Goal: Task Accomplishment & Management: Complete application form

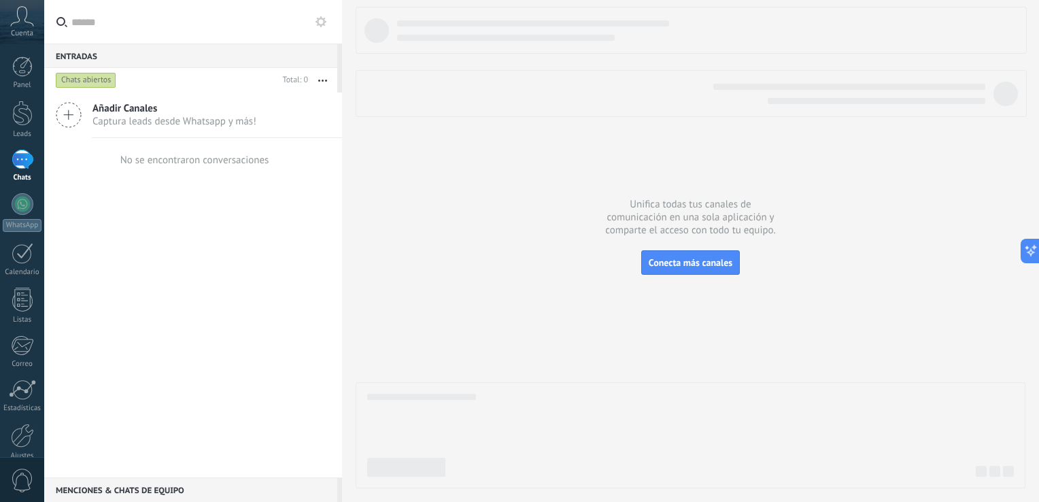
click at [175, 127] on span "Captura leads desde Whatsapp y más!" at bounding box center [175, 121] width 164 height 13
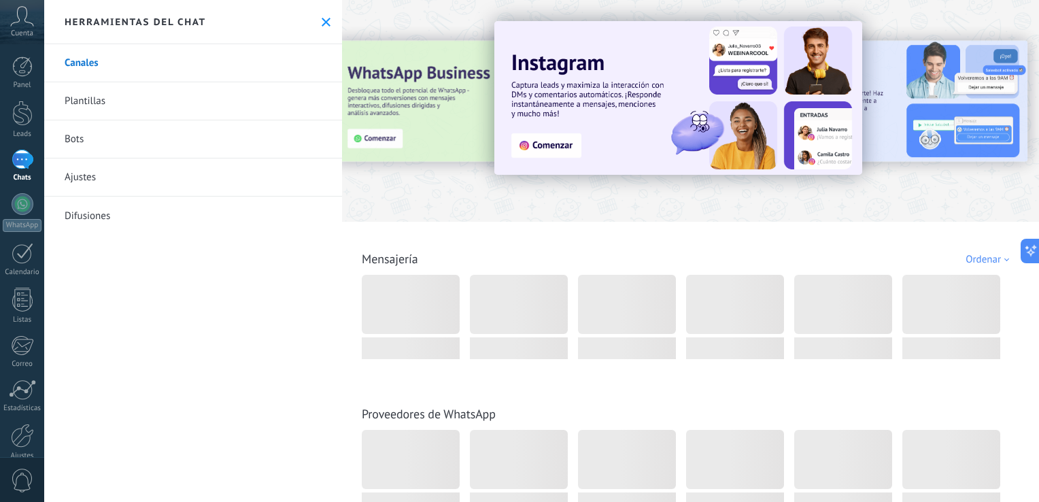
click at [95, 102] on link "Plantillas" at bounding box center [193, 101] width 298 height 38
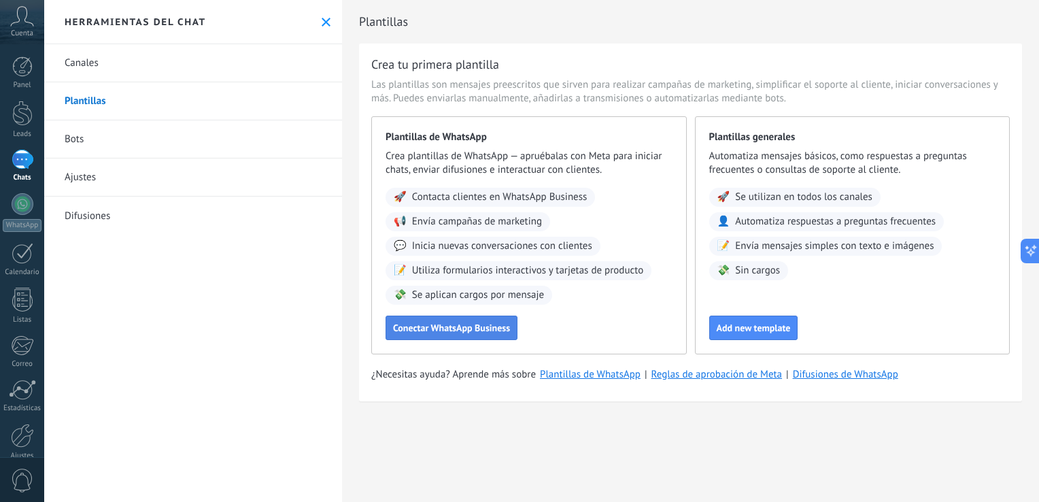
click at [426, 333] on span "Conectar WhatsApp Business" at bounding box center [451, 328] width 117 height 10
click at [427, 333] on span "Conectar WhatsApp Business" at bounding box center [451, 328] width 117 height 10
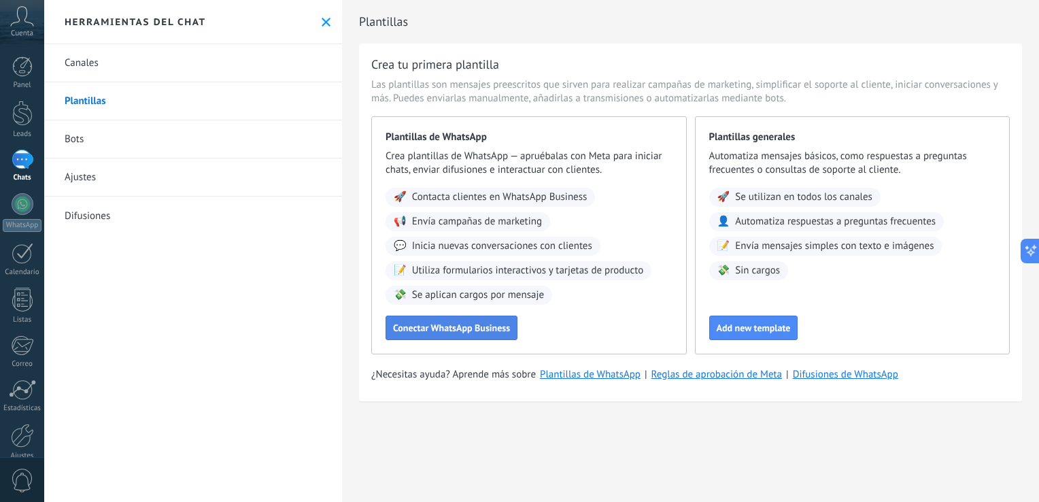
click at [427, 333] on span "Conectar WhatsApp Business" at bounding box center [451, 328] width 117 height 10
click at [473, 241] on span "Inicia nuevas conversaciones con clientes" at bounding box center [502, 246] width 180 height 14
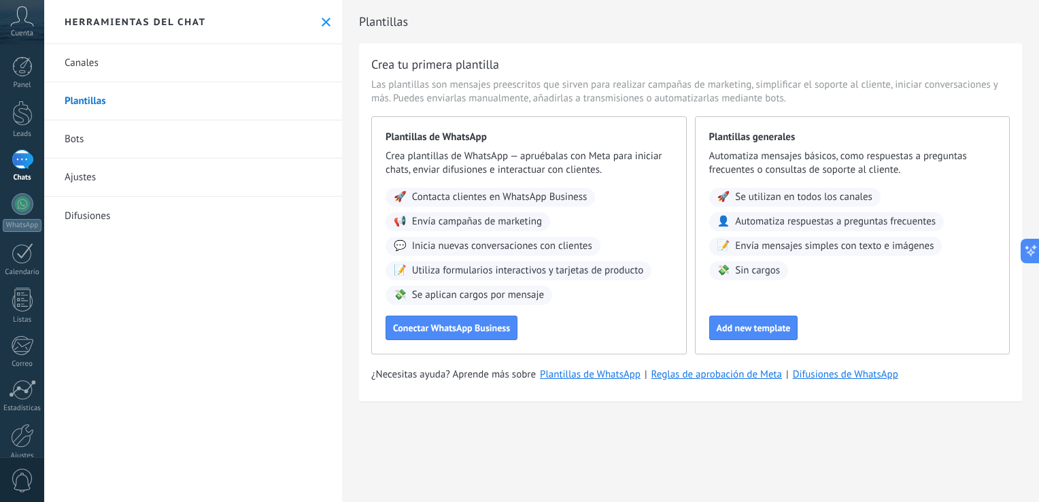
click at [449, 144] on div "Plantillas de WhatsApp Crea plantillas de WhatsApp — apruébalas con Meta para i…" at bounding box center [529, 235] width 316 height 238
click at [22, 203] on div at bounding box center [23, 204] width 22 height 22
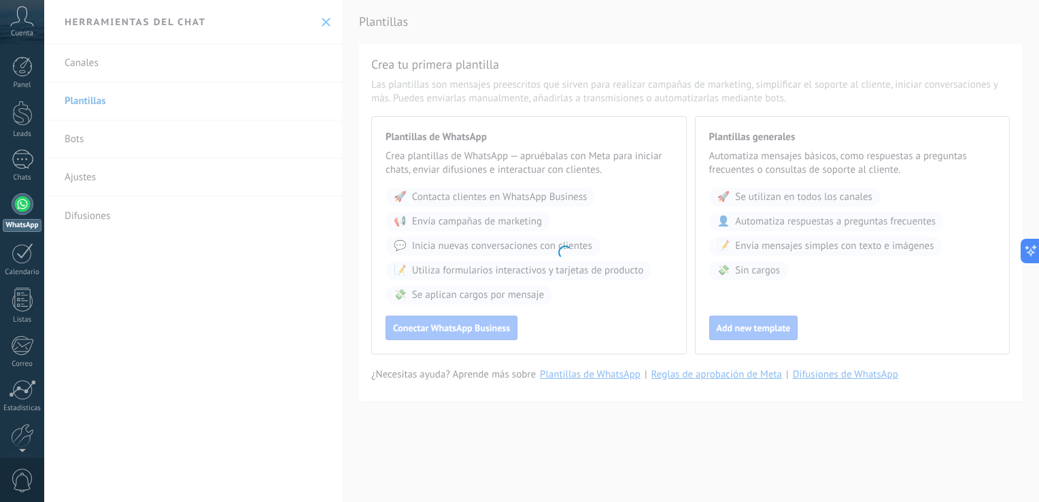
click at [29, 26] on icon at bounding box center [22, 16] width 24 height 20
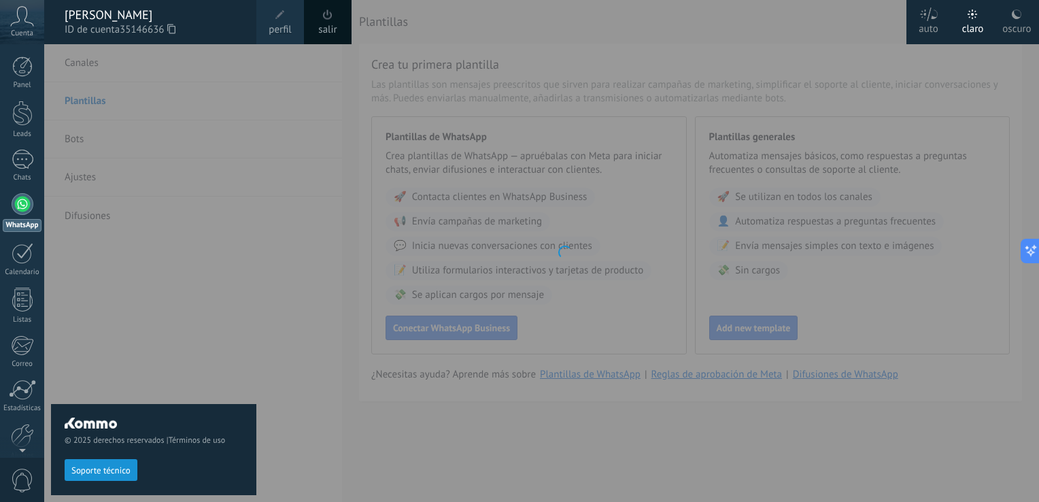
click at [1009, 23] on div "oscuro" at bounding box center [1017, 26] width 29 height 35
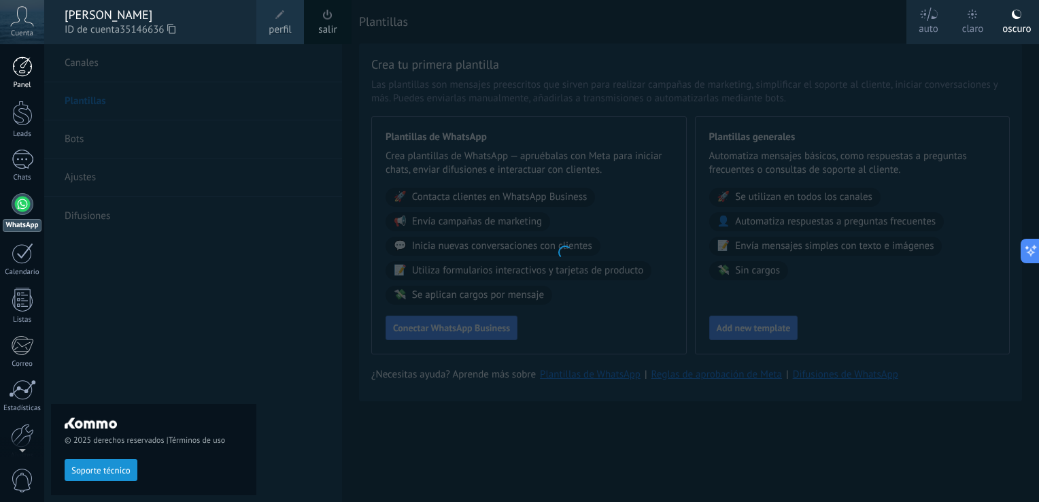
click at [31, 75] on div at bounding box center [22, 66] width 20 height 20
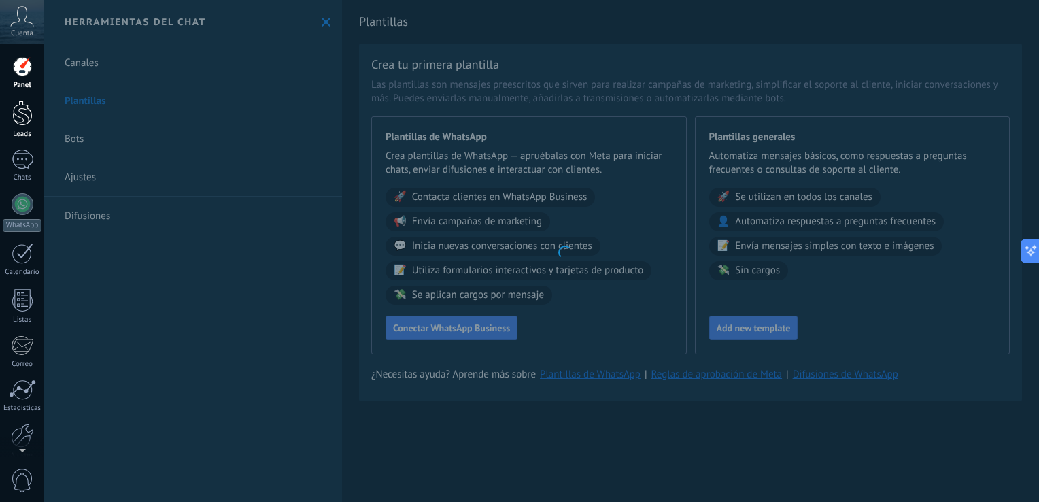
click at [30, 125] on div at bounding box center [22, 113] width 20 height 25
click at [14, 155] on div at bounding box center [23, 160] width 22 height 20
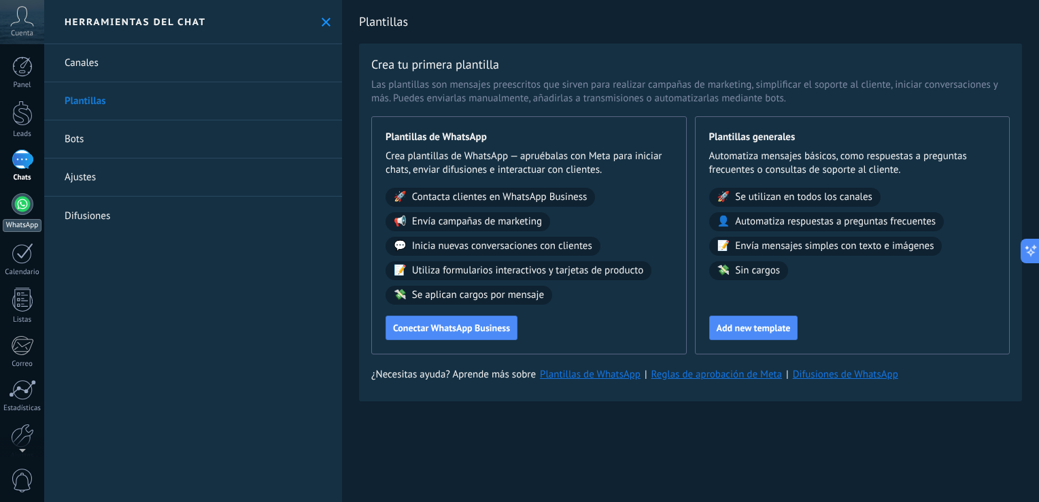
click at [22, 213] on div at bounding box center [23, 204] width 22 height 22
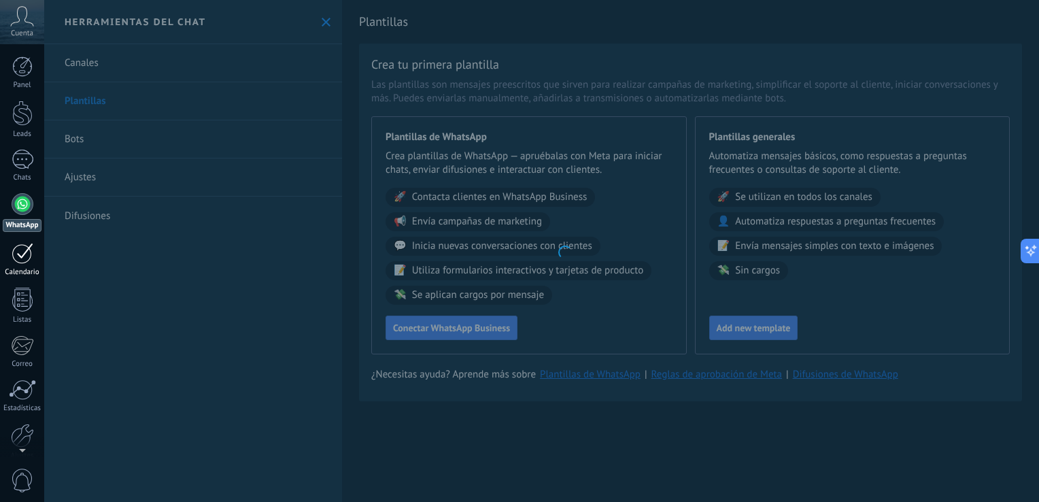
click at [20, 259] on div at bounding box center [23, 253] width 22 height 21
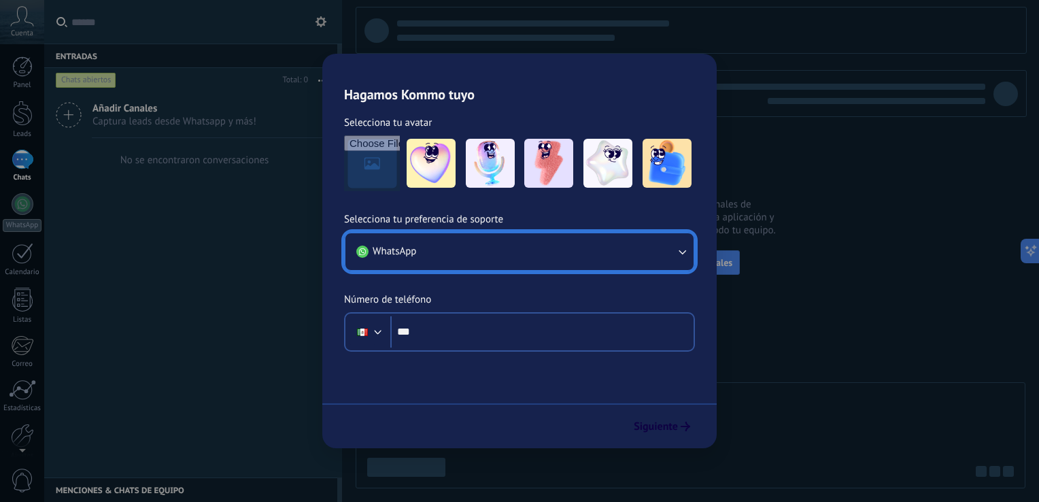
click at [681, 261] on button "WhatsApp" at bounding box center [520, 251] width 348 height 37
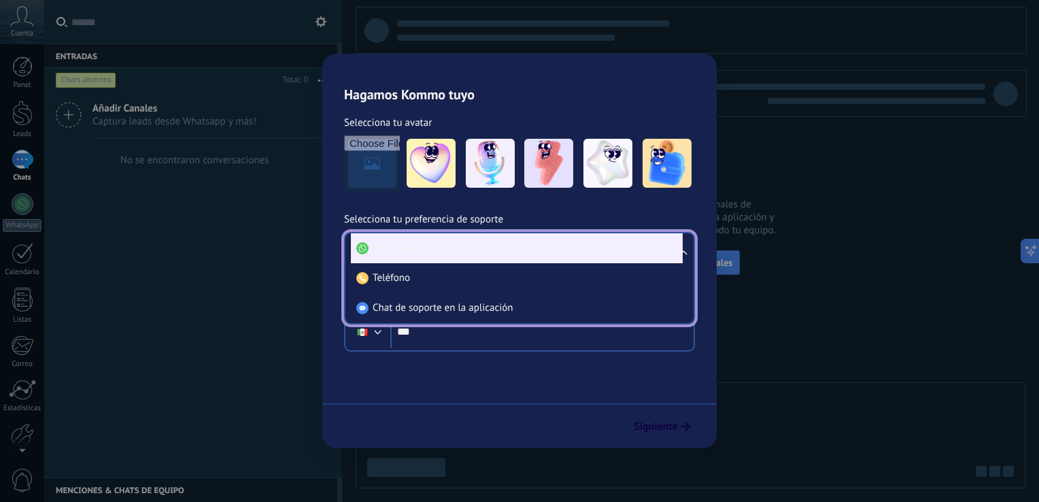
click at [383, 260] on li "WhatsApp" at bounding box center [517, 248] width 332 height 30
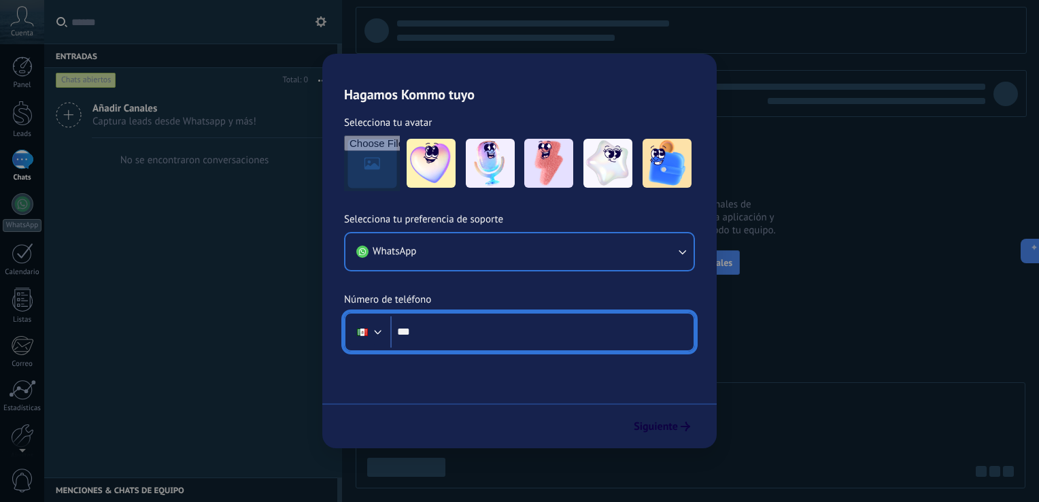
click at [455, 335] on input "***" at bounding box center [541, 331] width 303 height 31
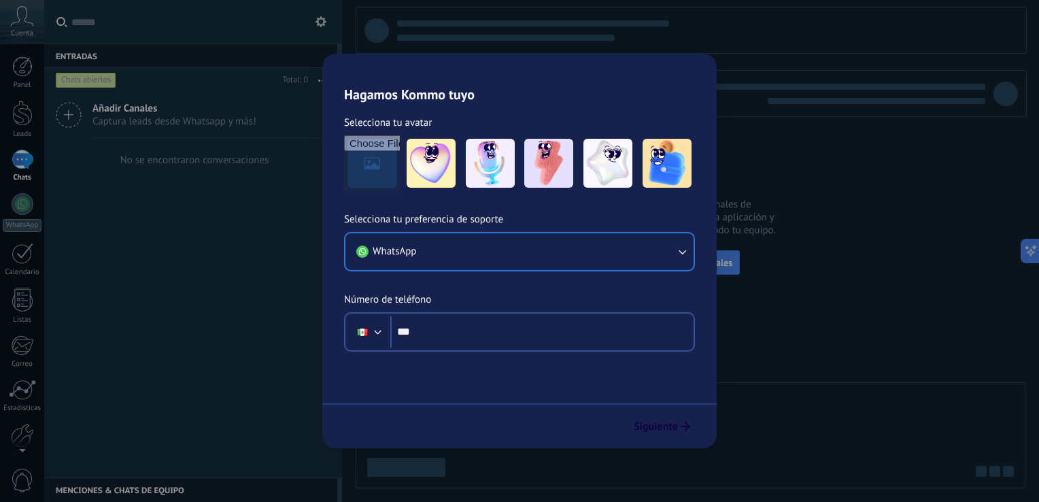
click at [822, 330] on div "Hagamos Kommo tuyo Selecciona tu avatar Selecciona tu preferencia de soporte Wh…" at bounding box center [519, 251] width 1039 height 502
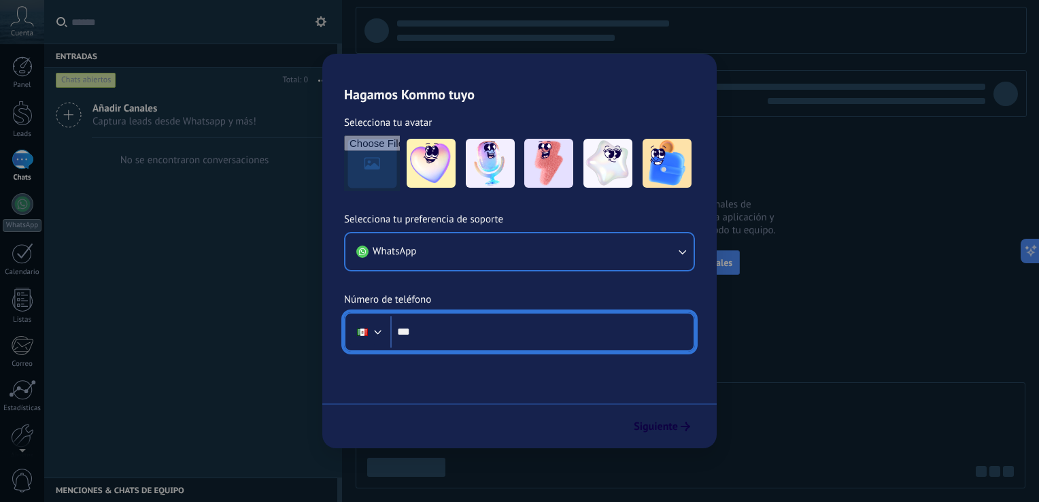
click at [449, 337] on input "***" at bounding box center [541, 331] width 303 height 31
type input "**********"
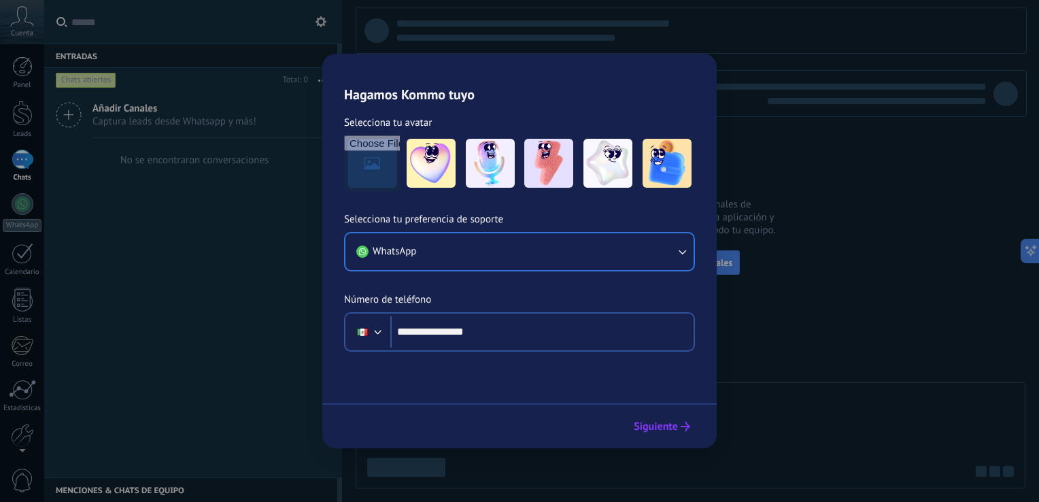
click at [653, 431] on span "Siguiente" at bounding box center [656, 427] width 44 height 10
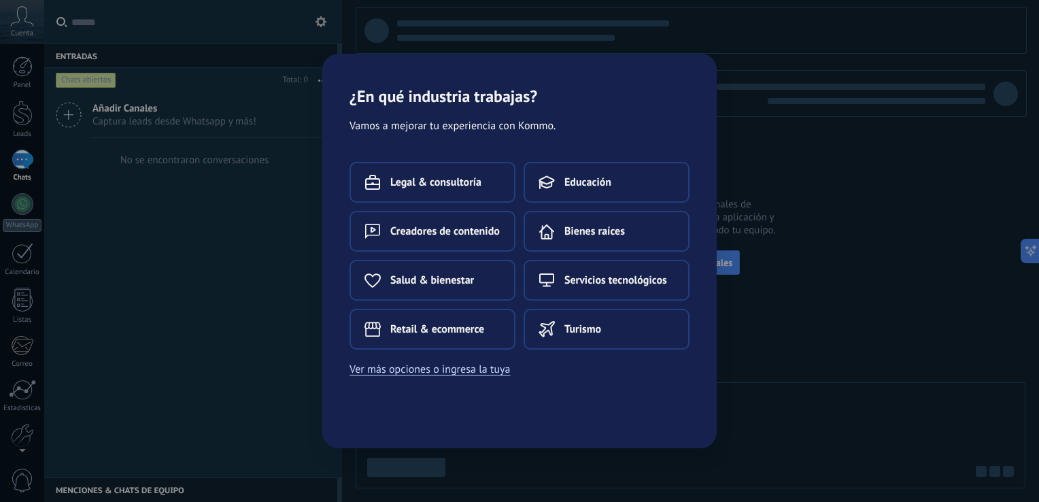
click at [464, 367] on button "Ver más opciones o ingresa la tuya" at bounding box center [430, 369] width 161 height 18
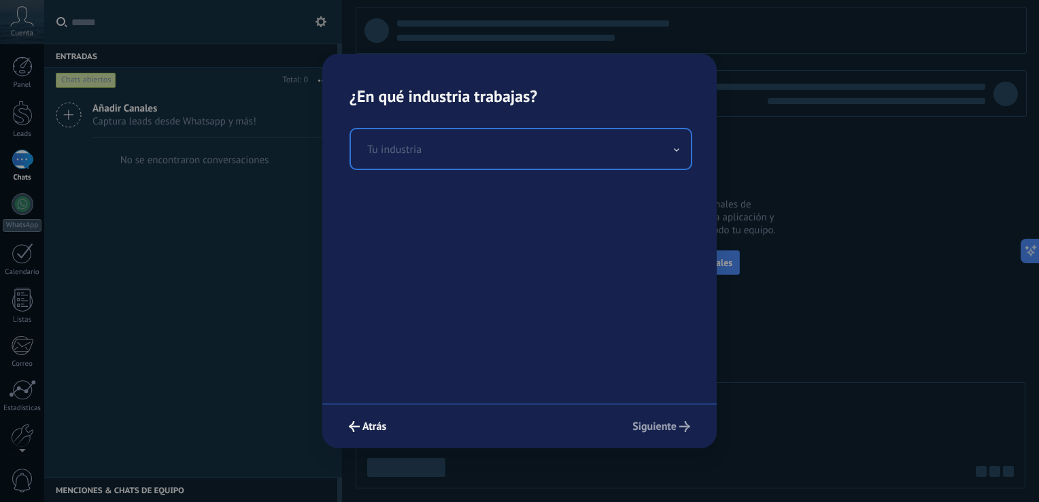
click at [669, 164] on input "text" at bounding box center [521, 148] width 340 height 39
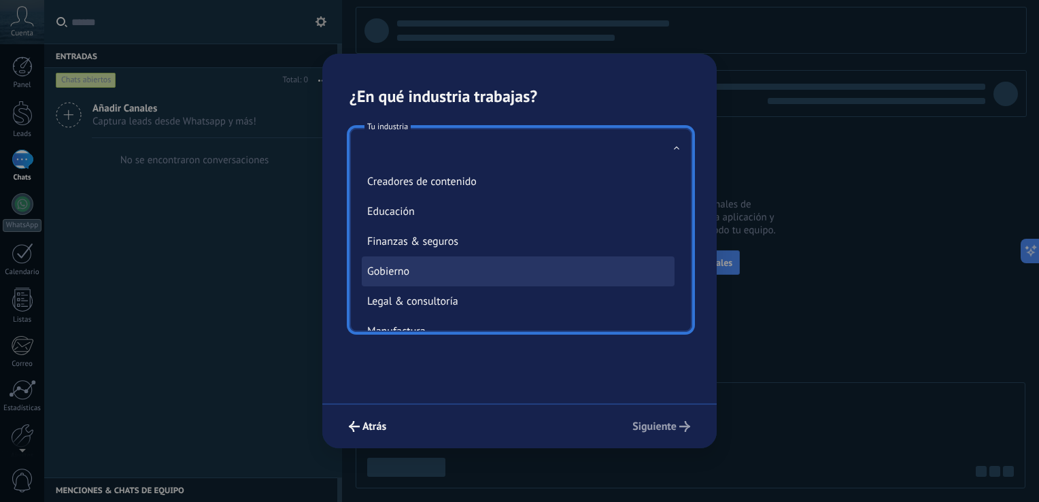
scroll to position [68, 0]
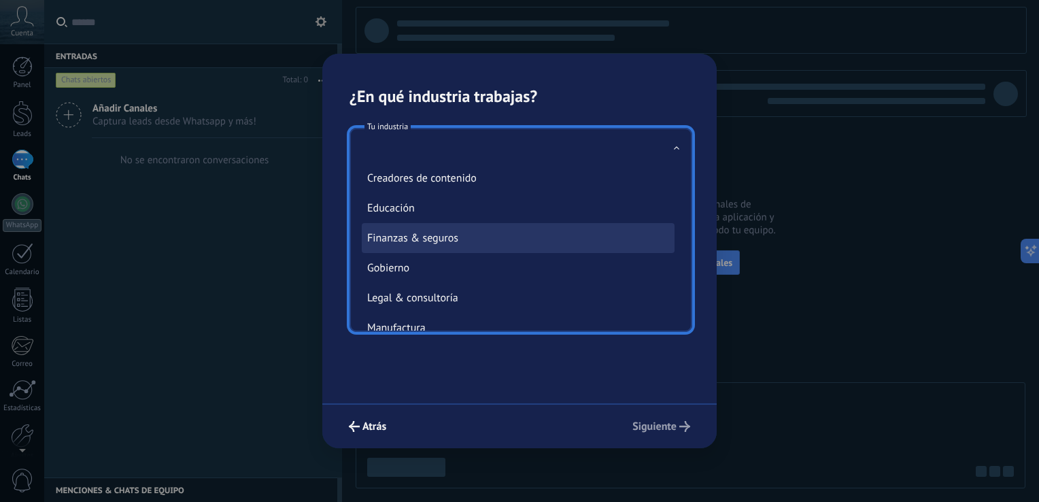
click at [460, 247] on li "Finanzas & seguros" at bounding box center [518, 238] width 313 height 30
type input "**********"
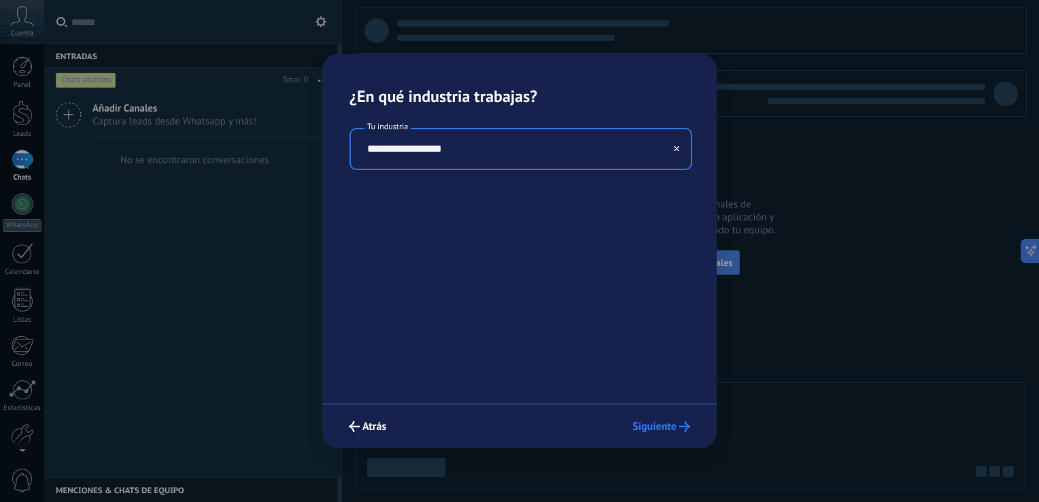
click at [662, 431] on span "Siguiente" at bounding box center [655, 427] width 44 height 10
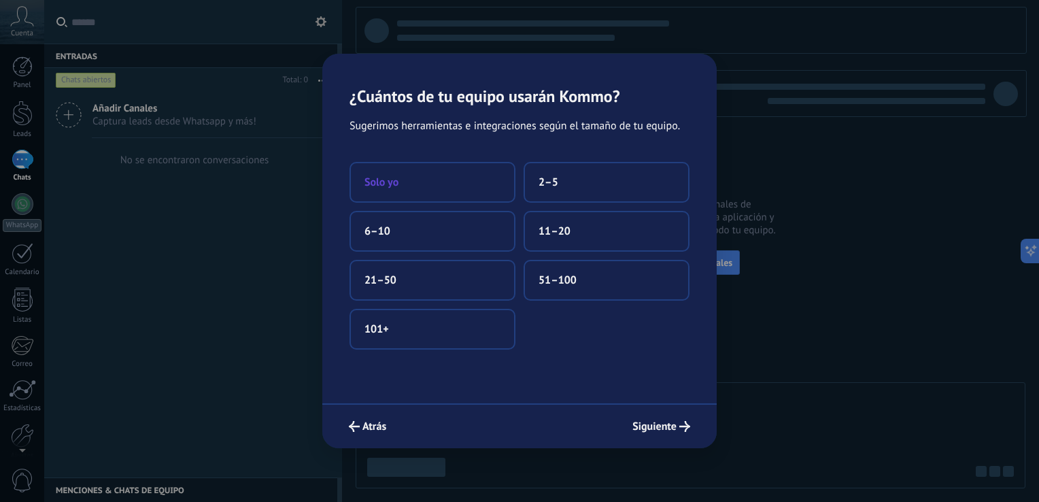
click at [454, 196] on button "Solo yo" at bounding box center [433, 182] width 166 height 41
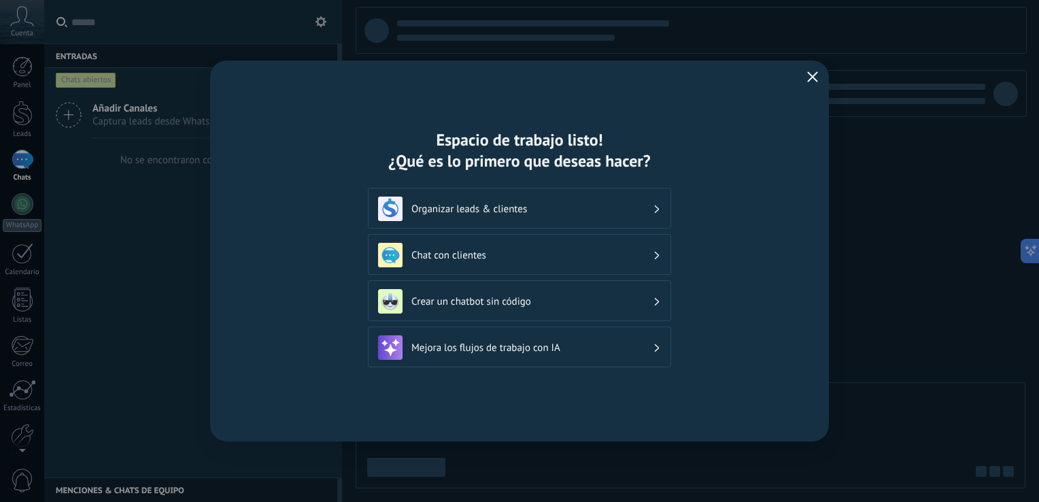
click at [657, 301] on icon at bounding box center [657, 301] width 5 height 8
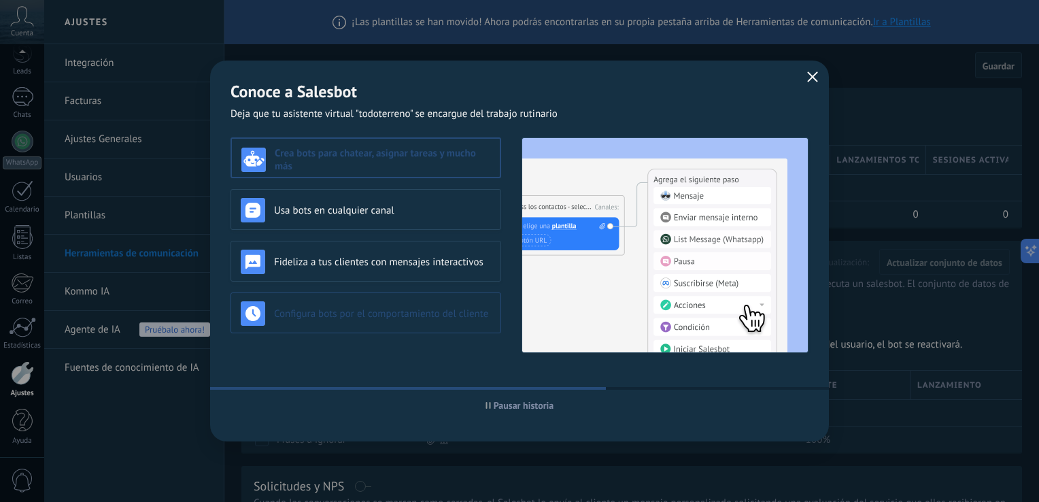
click at [367, 308] on h3 "Configura bots por el comportamiento del cliente" at bounding box center [382, 313] width 217 height 13
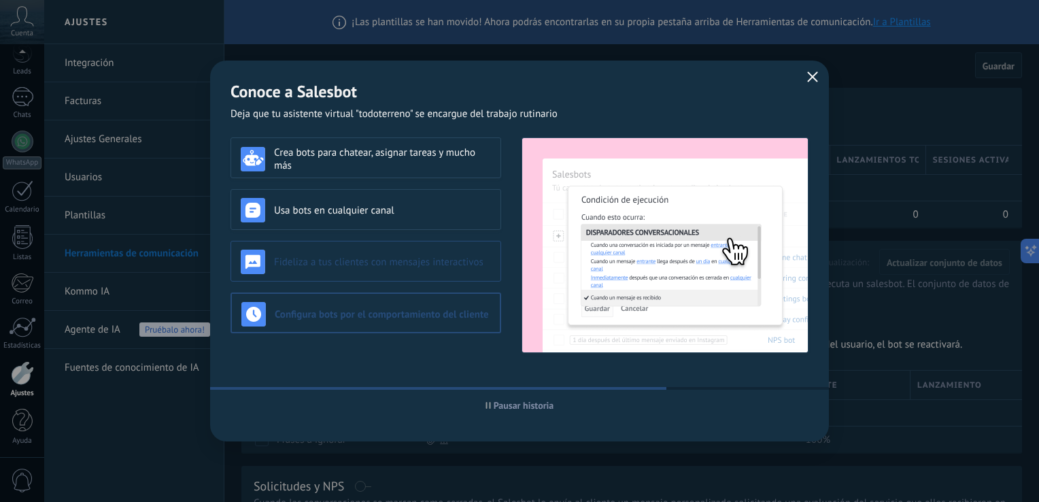
click at [356, 263] on h3 "Fideliza a tus clientes con mensajes interactivos" at bounding box center [382, 262] width 217 height 13
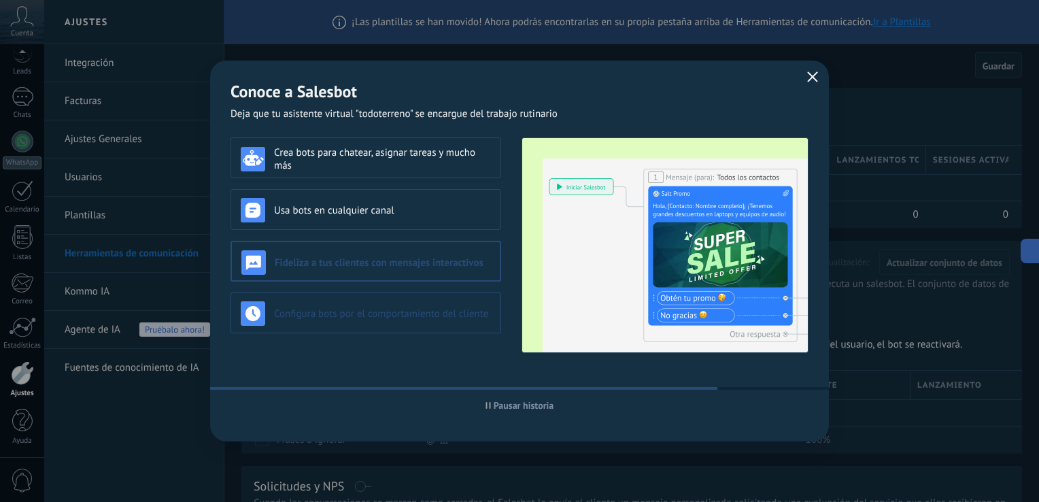
click at [356, 307] on h3 "Configura bots por el comportamiento del cliente" at bounding box center [382, 313] width 217 height 13
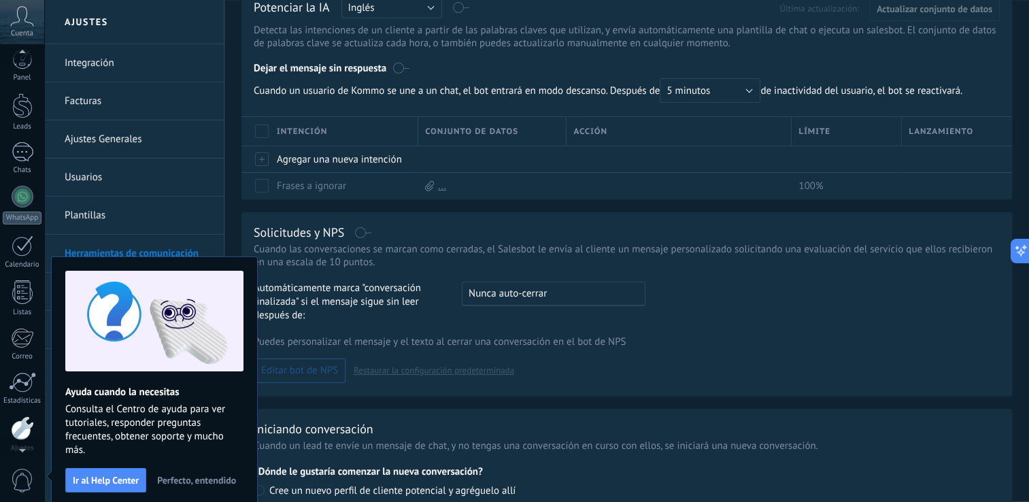
scroll to position [272, 0]
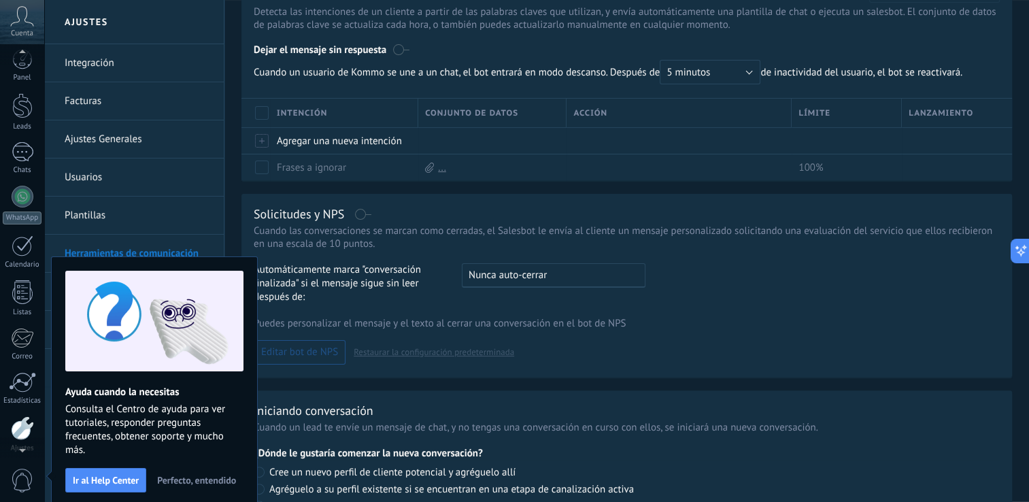
click at [177, 483] on span "Perfecto, entendido" at bounding box center [196, 480] width 79 height 10
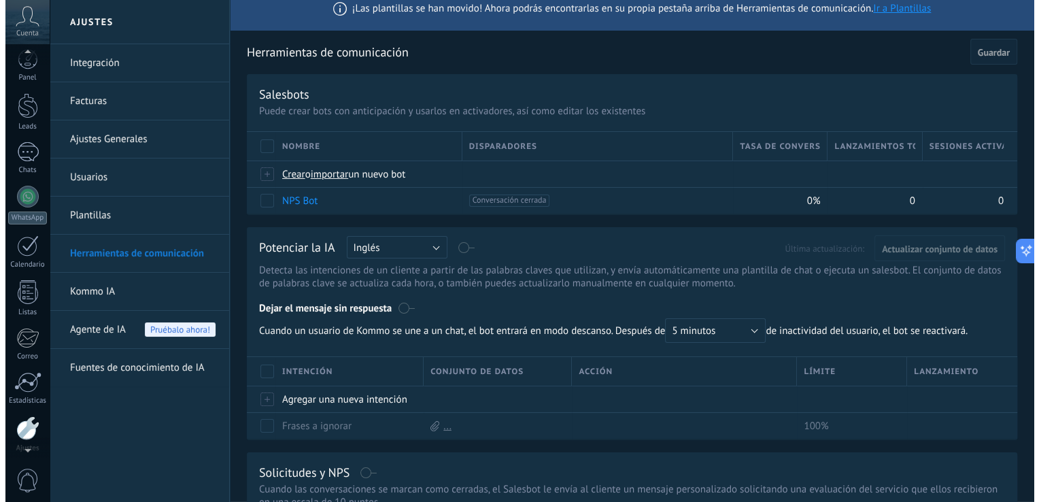
scroll to position [0, 0]
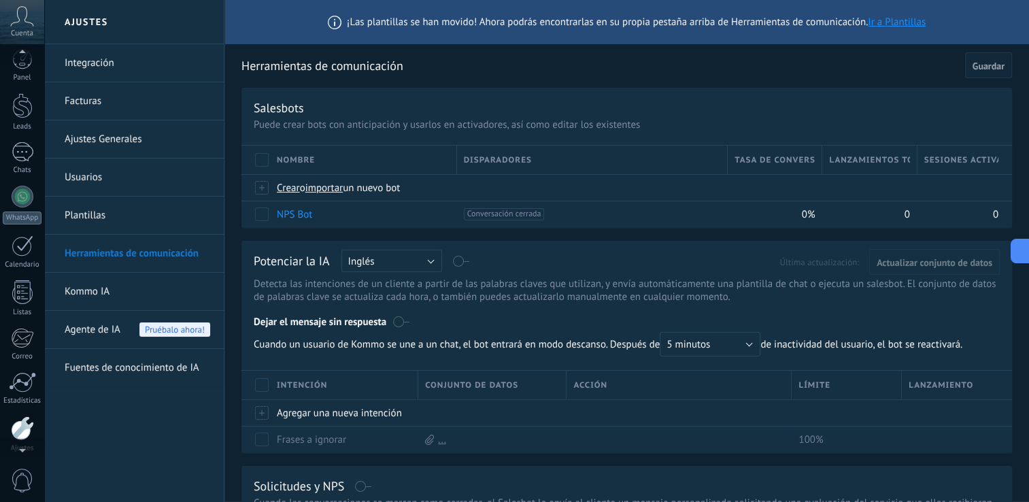
click at [68, 215] on link "Plantillas" at bounding box center [138, 216] width 146 height 38
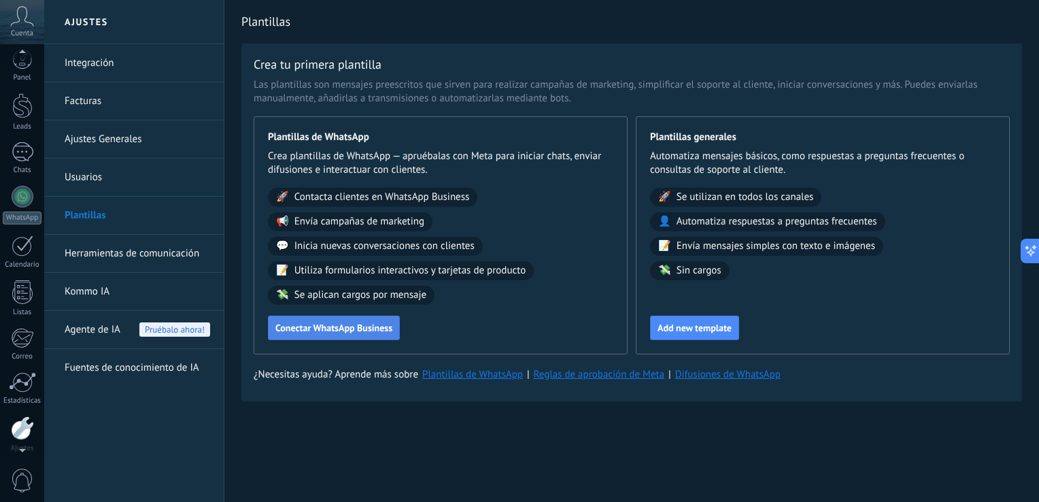
click at [346, 331] on span "Conectar WhatsApp Business" at bounding box center [333, 328] width 117 height 10
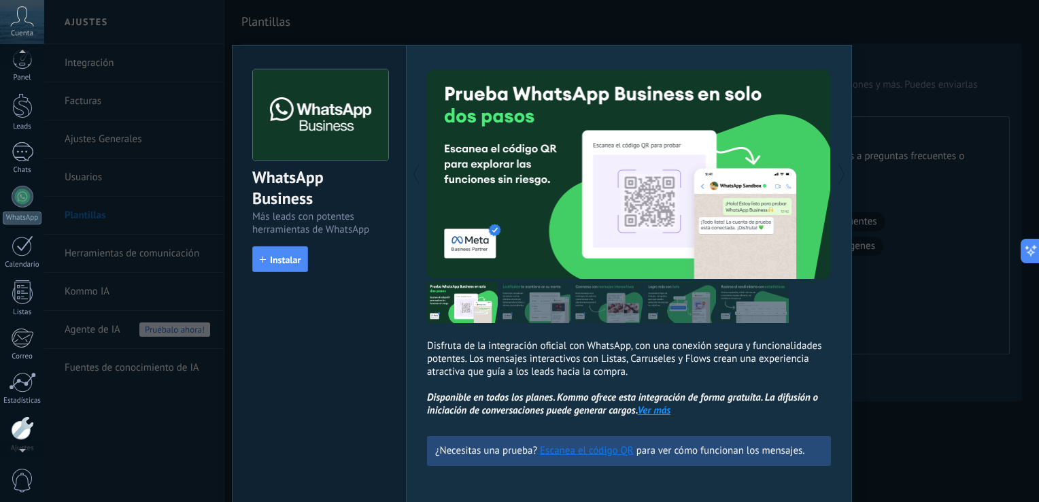
scroll to position [4, 0]
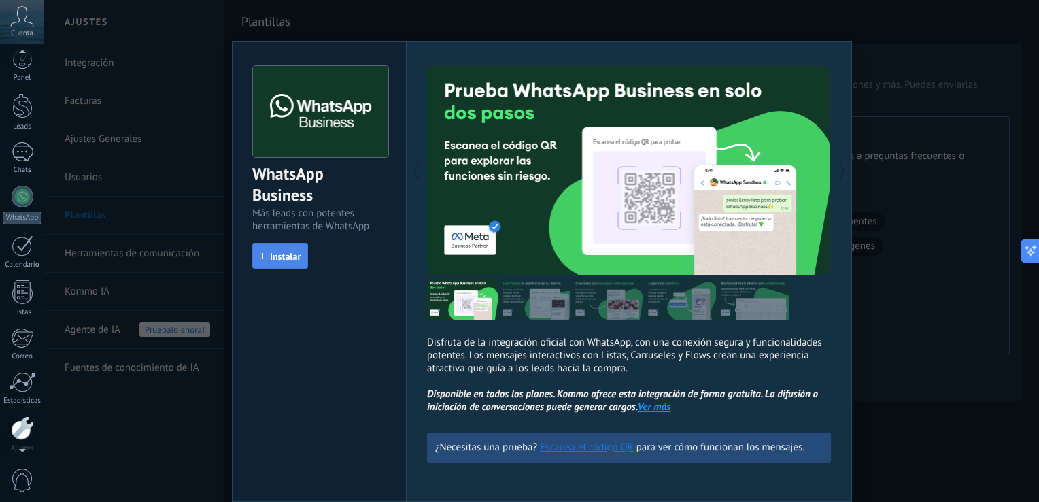
click at [262, 263] on button "Instalar" at bounding box center [280, 256] width 56 height 26
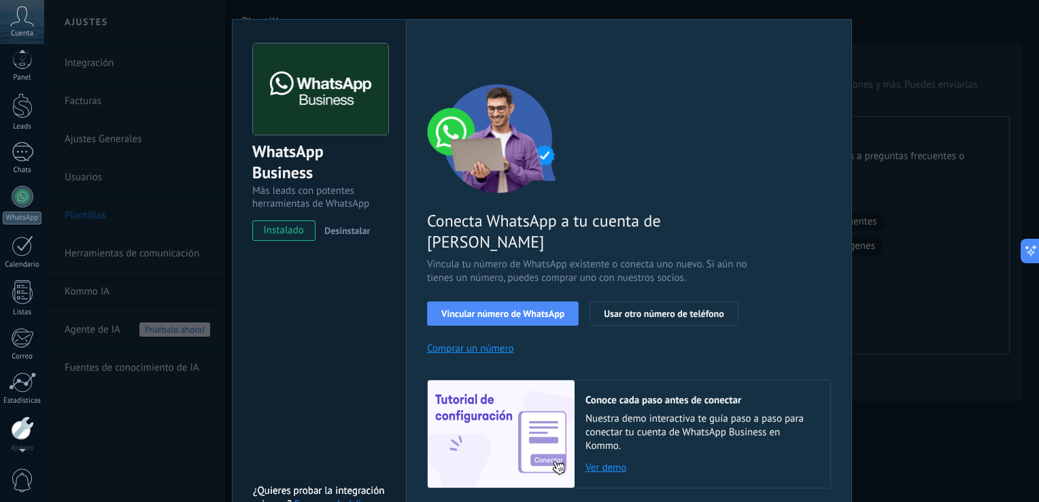
scroll to position [56, 0]
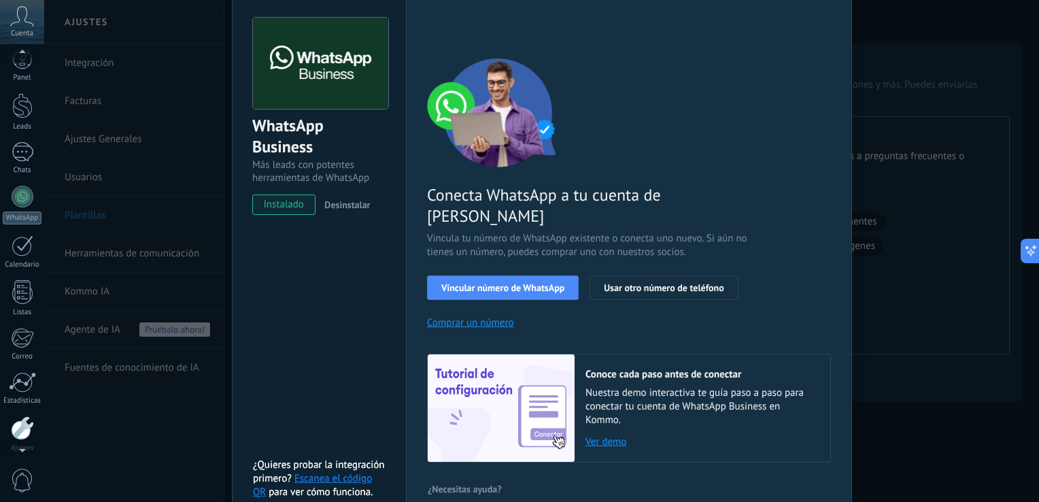
click at [488, 307] on div "Conecta WhatsApp a tu cuenta de Kommo Vincula tu número de WhatsApp existente o…" at bounding box center [629, 260] width 404 height 404
click at [487, 316] on button "Comprar un número" at bounding box center [470, 322] width 87 height 13
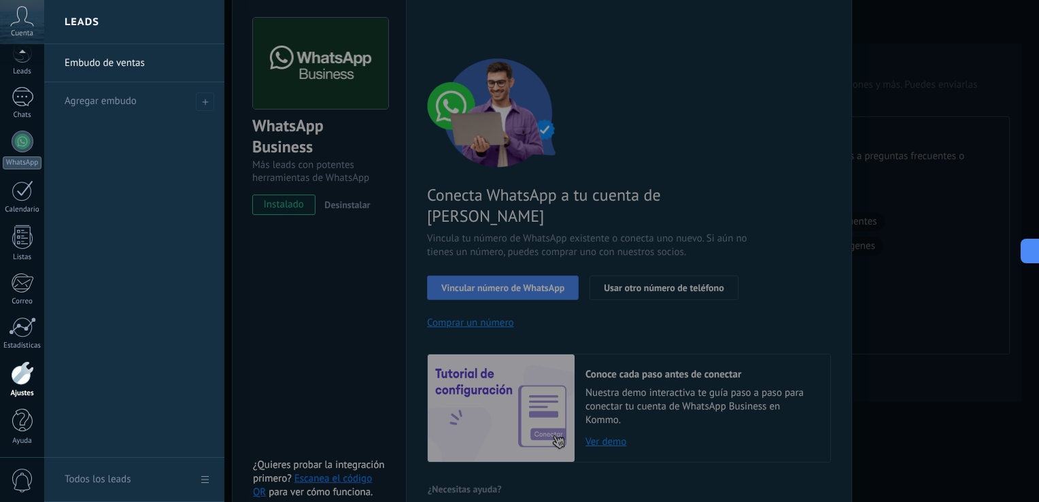
click at [512, 276] on div at bounding box center [563, 251] width 1039 height 502
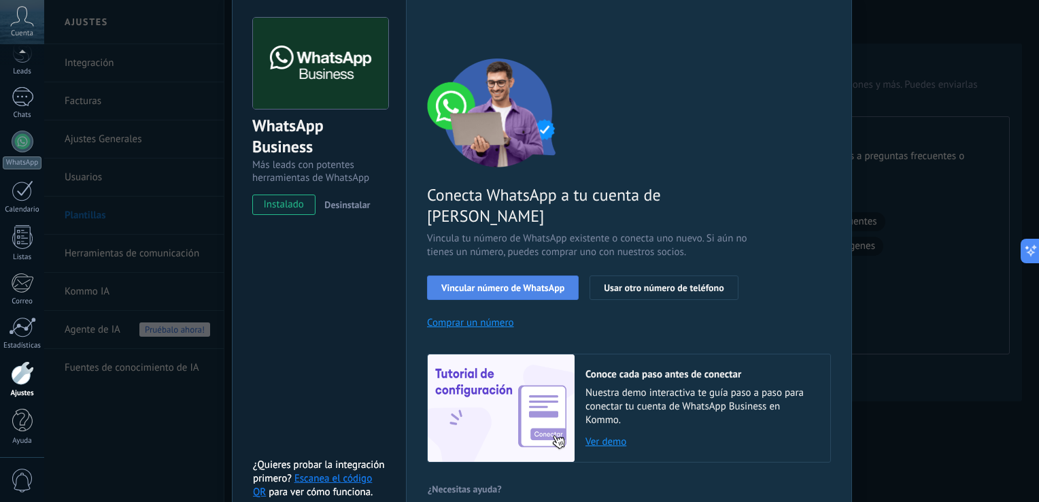
click at [511, 283] on span "Vincular número de WhatsApp" at bounding box center [502, 288] width 123 height 10
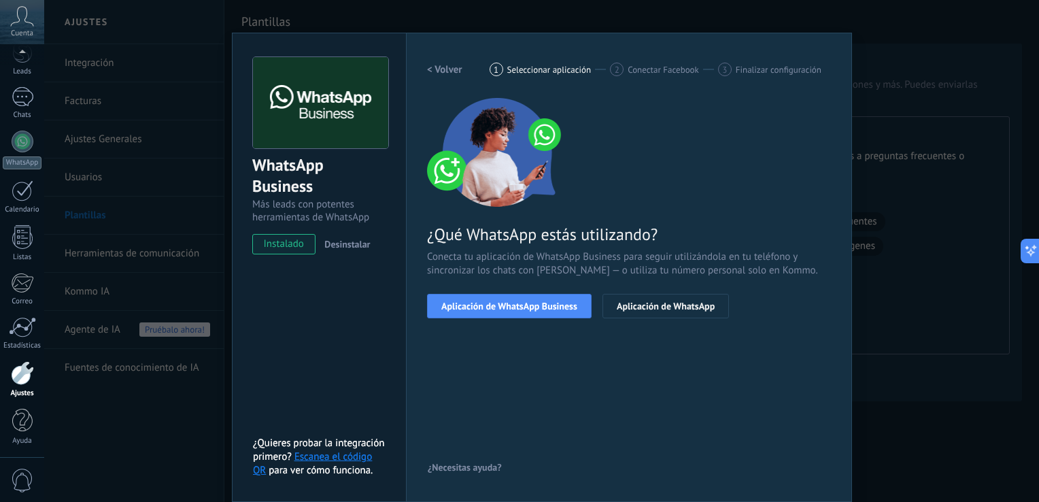
scroll to position [16, 0]
click at [499, 312] on button "Aplicación de WhatsApp Business" at bounding box center [509, 306] width 165 height 24
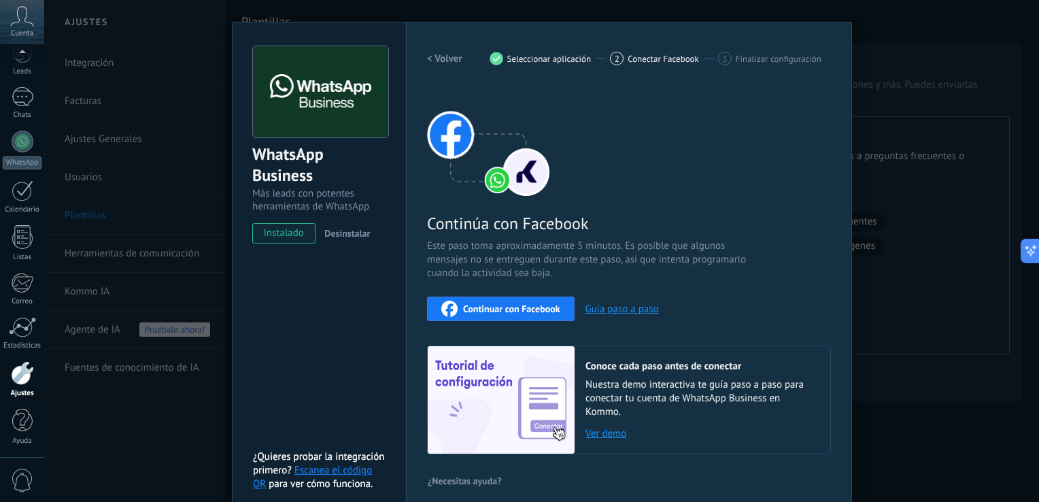
scroll to position [40, 0]
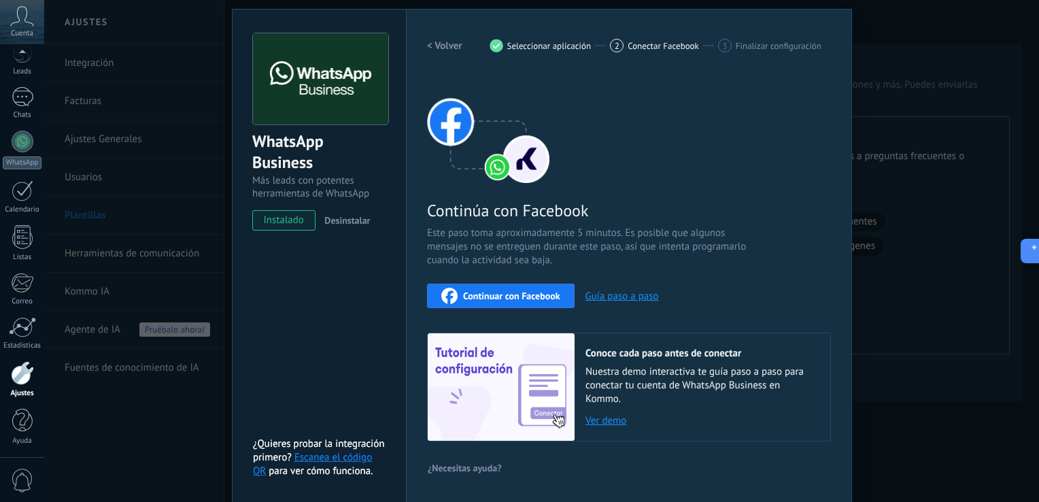
click at [633, 297] on button "Guía paso a paso" at bounding box center [622, 296] width 73 height 13
click at [529, 292] on span "Continuar con Facebook" at bounding box center [511, 296] width 97 height 10
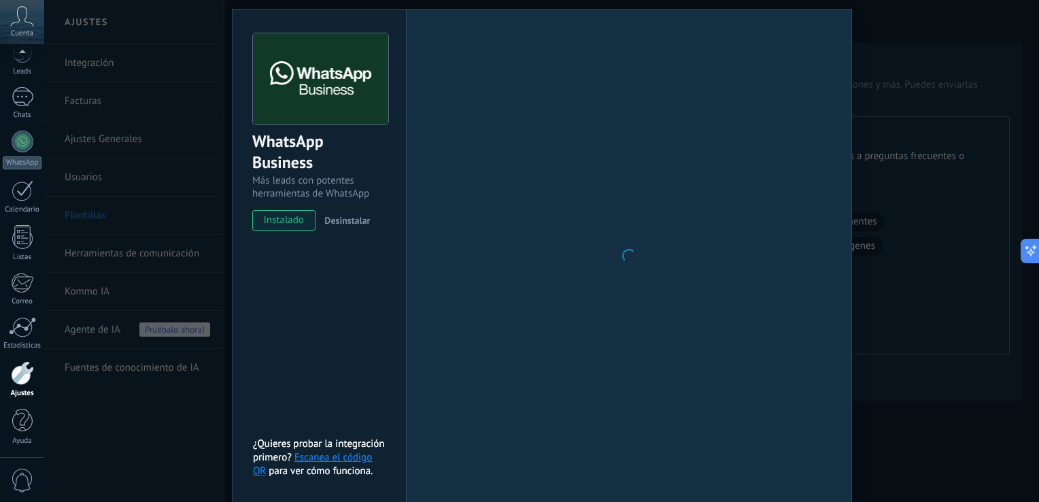
click at [285, 224] on span "instalado" at bounding box center [284, 220] width 62 height 20
click at [620, 226] on div at bounding box center [629, 255] width 404 height 445
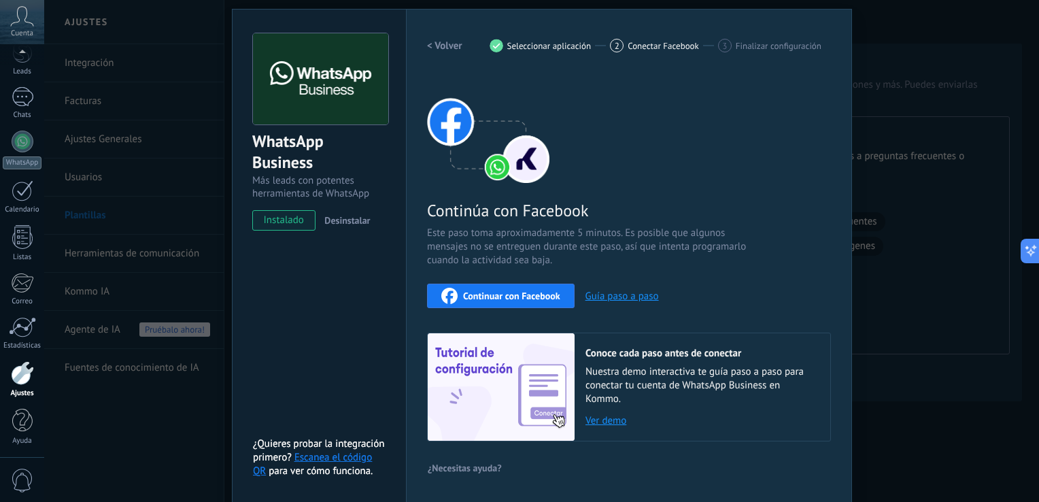
click at [616, 303] on div "Continuar con Facebook Guía paso a paso" at bounding box center [629, 296] width 404 height 24
click at [616, 297] on button "Guía paso a paso" at bounding box center [622, 296] width 73 height 13
click at [514, 293] on span "Continuar con Facebook" at bounding box center [511, 296] width 97 height 10
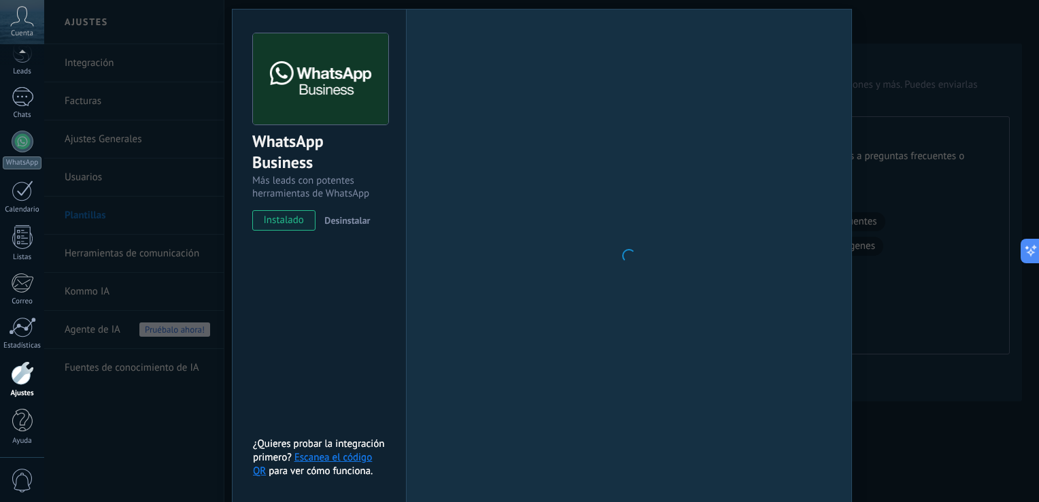
click at [914, 178] on div "WhatsApp Business Más leads con potentes herramientas de WhatsApp instalado Des…" at bounding box center [541, 251] width 995 height 502
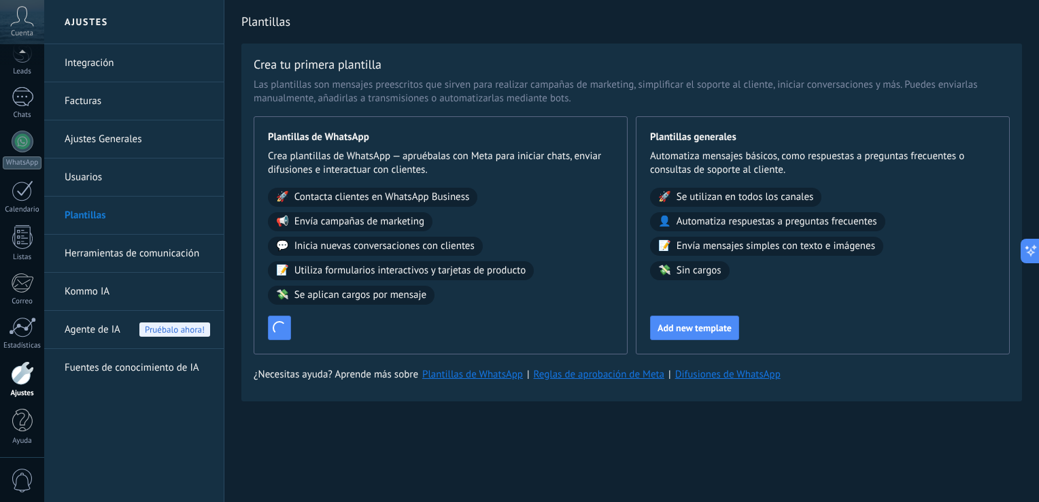
scroll to position [0, 0]
click at [328, 329] on span "Conectar WhatsApp Business" at bounding box center [333, 328] width 117 height 10
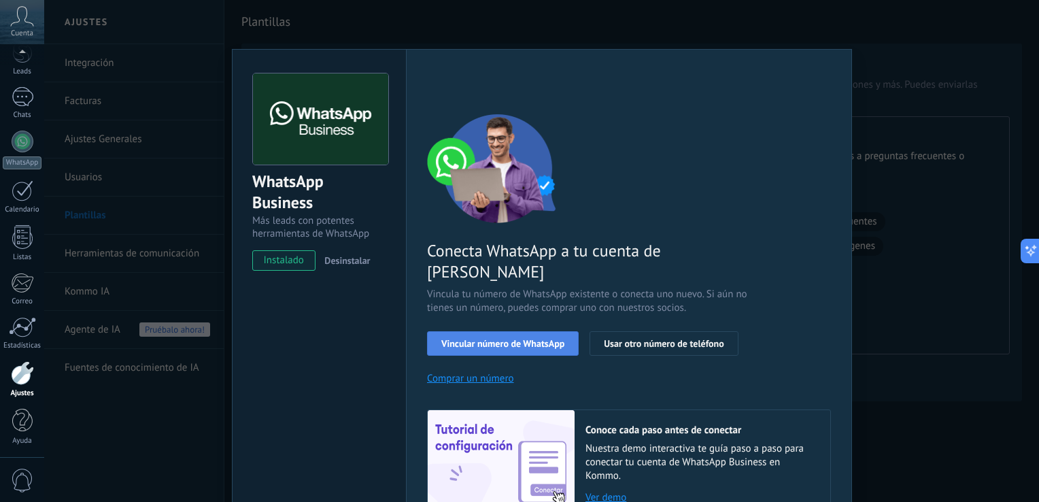
click at [506, 332] on button "Vincular número de WhatsApp" at bounding box center [503, 343] width 152 height 24
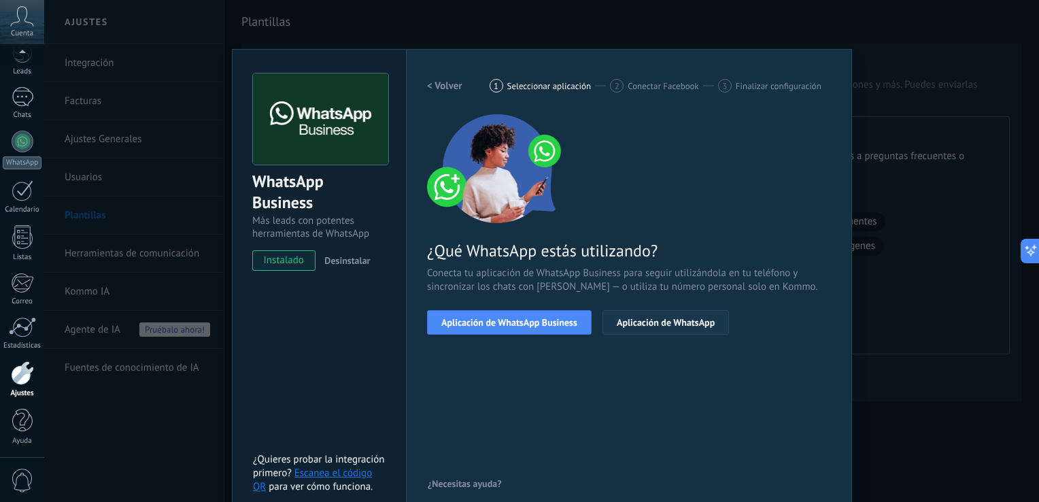
click at [673, 331] on button "Aplicación de WhatsApp" at bounding box center [666, 322] width 127 height 24
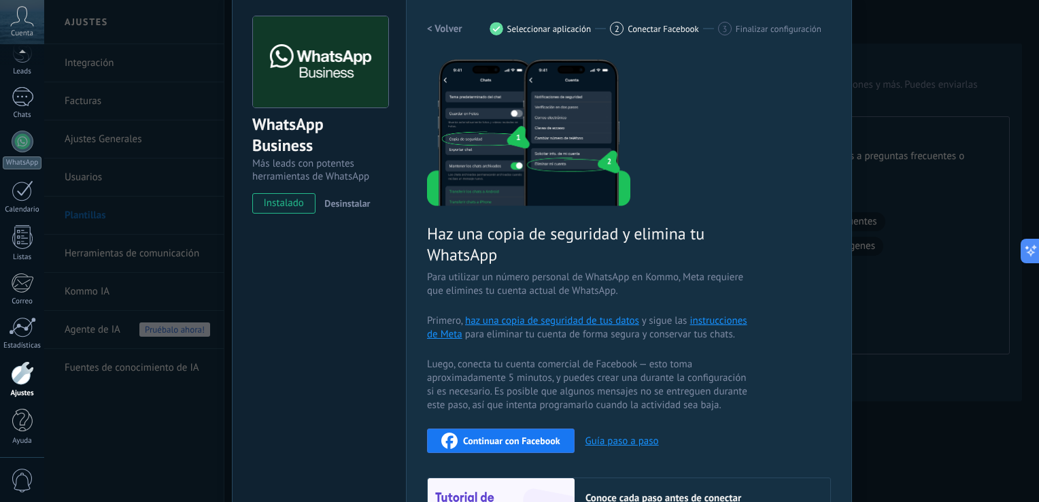
scroll to position [201, 0]
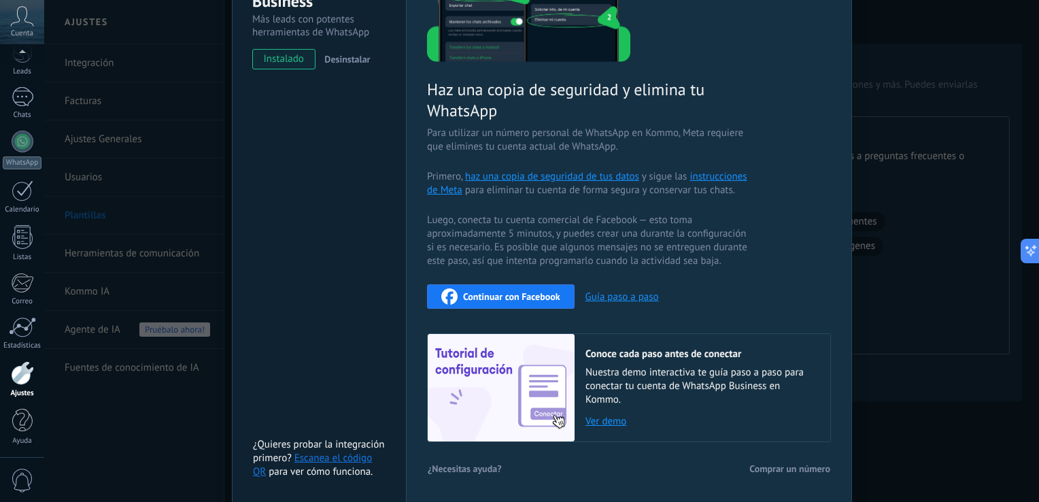
click at [518, 298] on span "Continuar con Facebook" at bounding box center [511, 297] width 97 height 10
click at [541, 294] on span "Continuar con Facebook" at bounding box center [511, 297] width 97 height 10
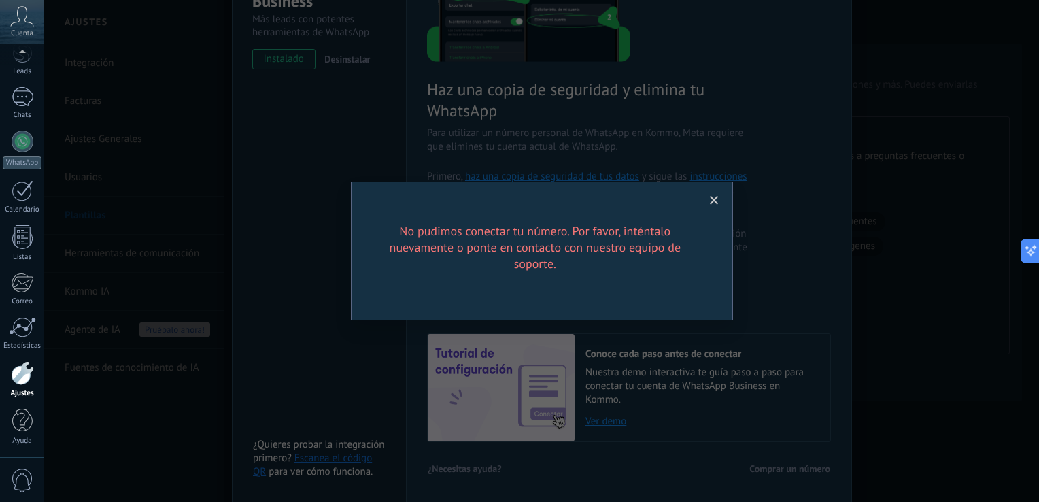
click at [616, 269] on h2 "No pudimos conectar tu número. Por favor, inténtalo nuevamente o ponte en conta…" at bounding box center [535, 247] width 326 height 49
click at [710, 200] on span at bounding box center [714, 201] width 9 height 10
